Goal: Task Accomplishment & Management: Use online tool/utility

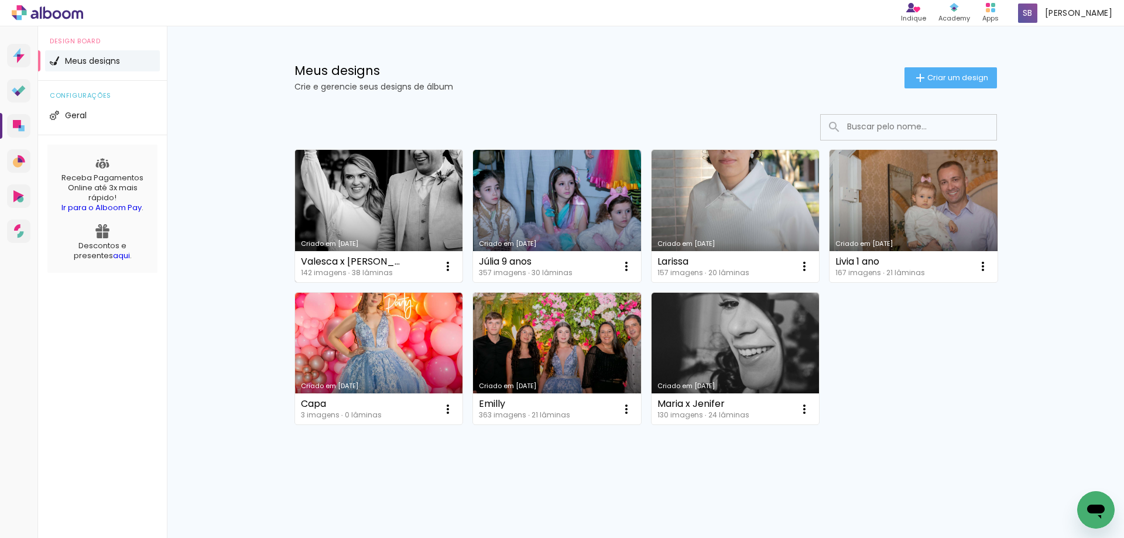
click at [380, 199] on link "Criado em [DATE]" at bounding box center [379, 216] width 168 height 132
